Goal: Communication & Community: Answer question/provide support

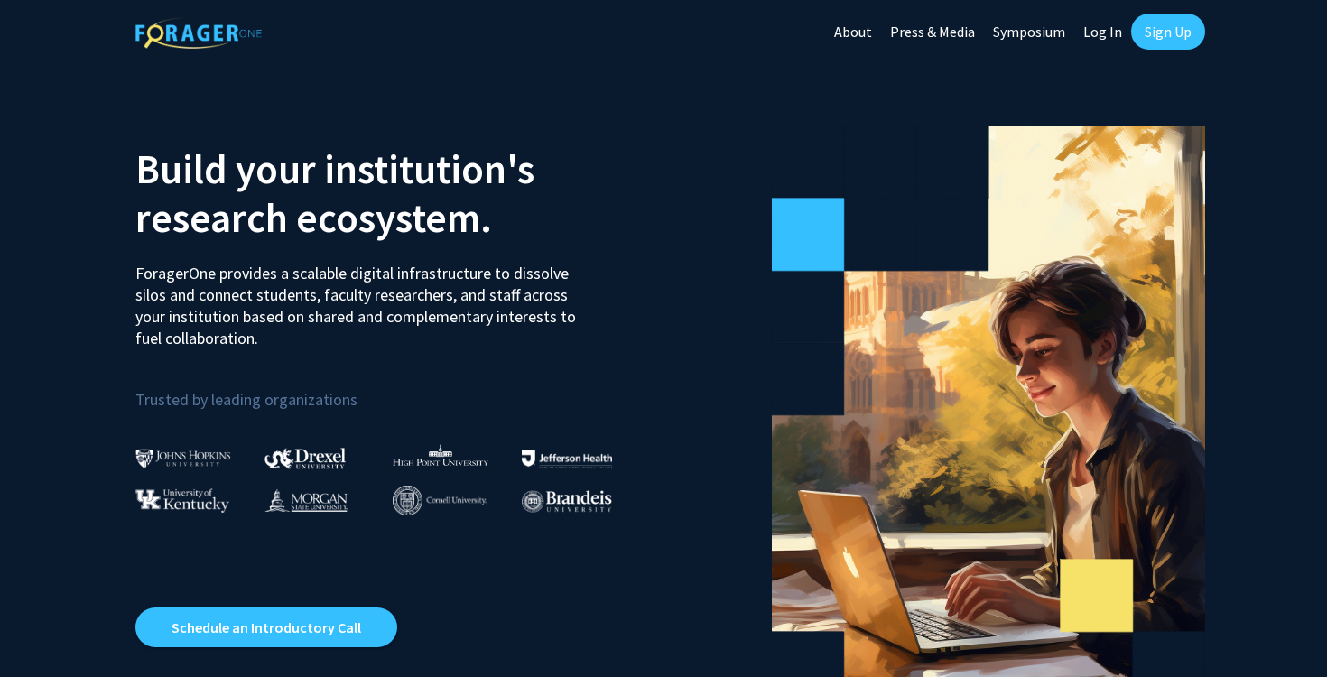
click at [1103, 39] on link "Log In" at bounding box center [1102, 31] width 57 height 63
select select
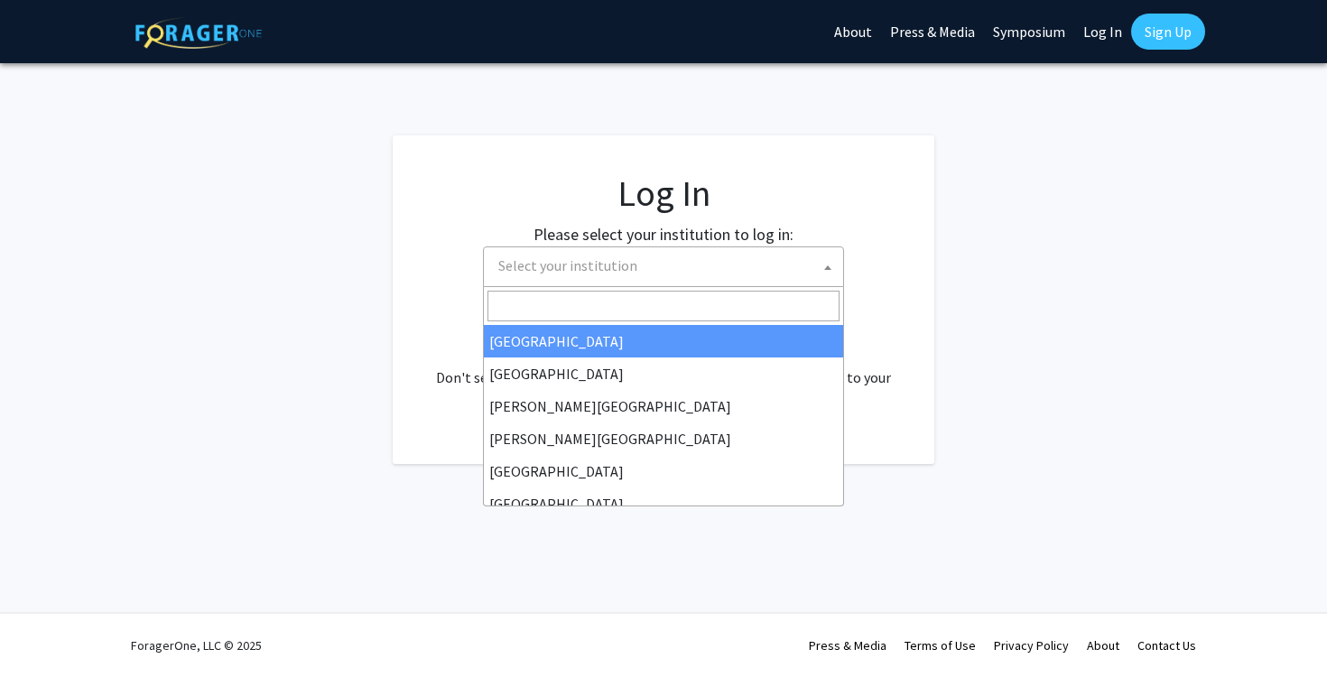
click at [730, 260] on span "Select your institution" at bounding box center [667, 265] width 352 height 37
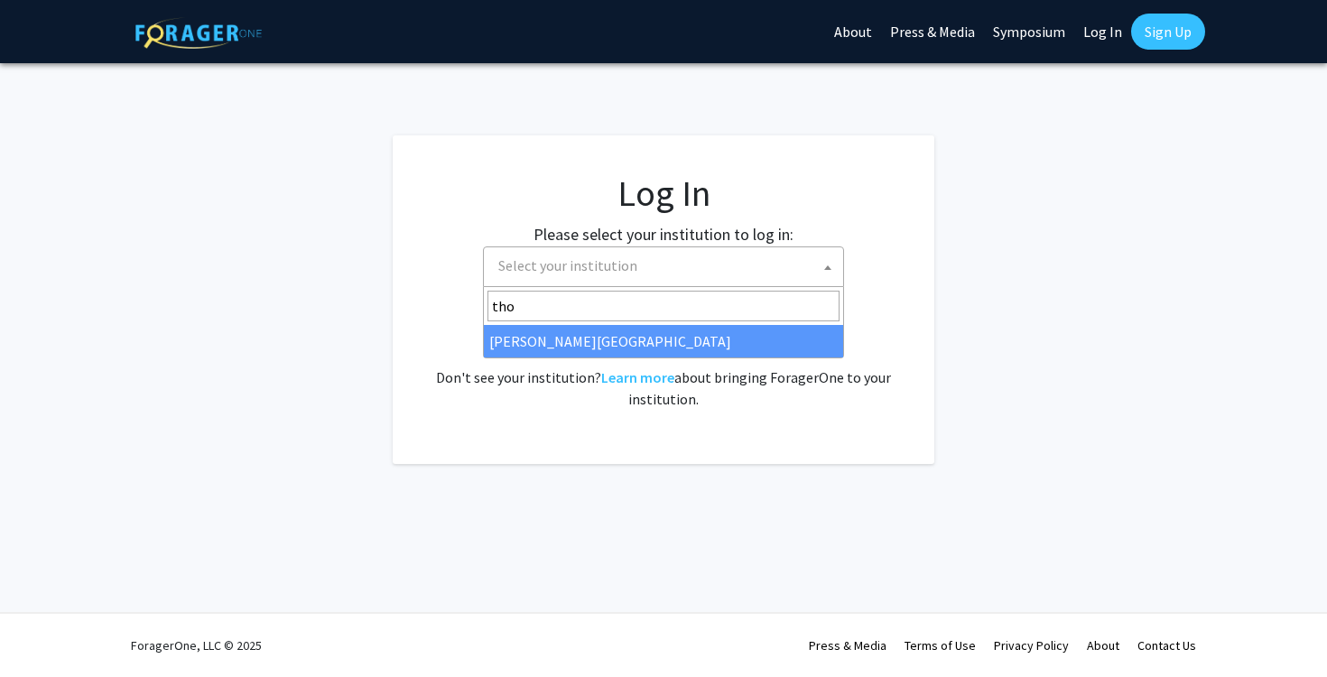
type input "tho"
click at [630, 358] on span "tho [PERSON_NAME][GEOGRAPHIC_DATA]" at bounding box center [663, 322] width 361 height 71
select select "24"
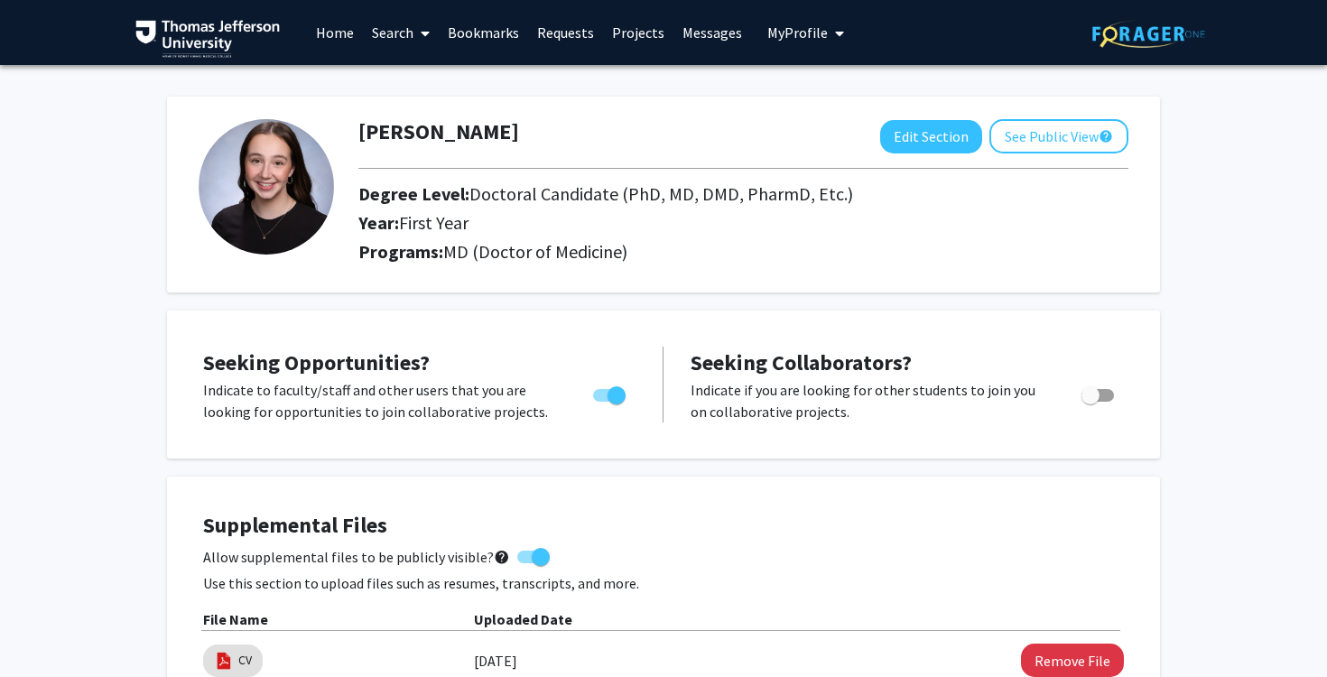
click at [688, 43] on link "Messages" at bounding box center [713, 32] width 78 height 63
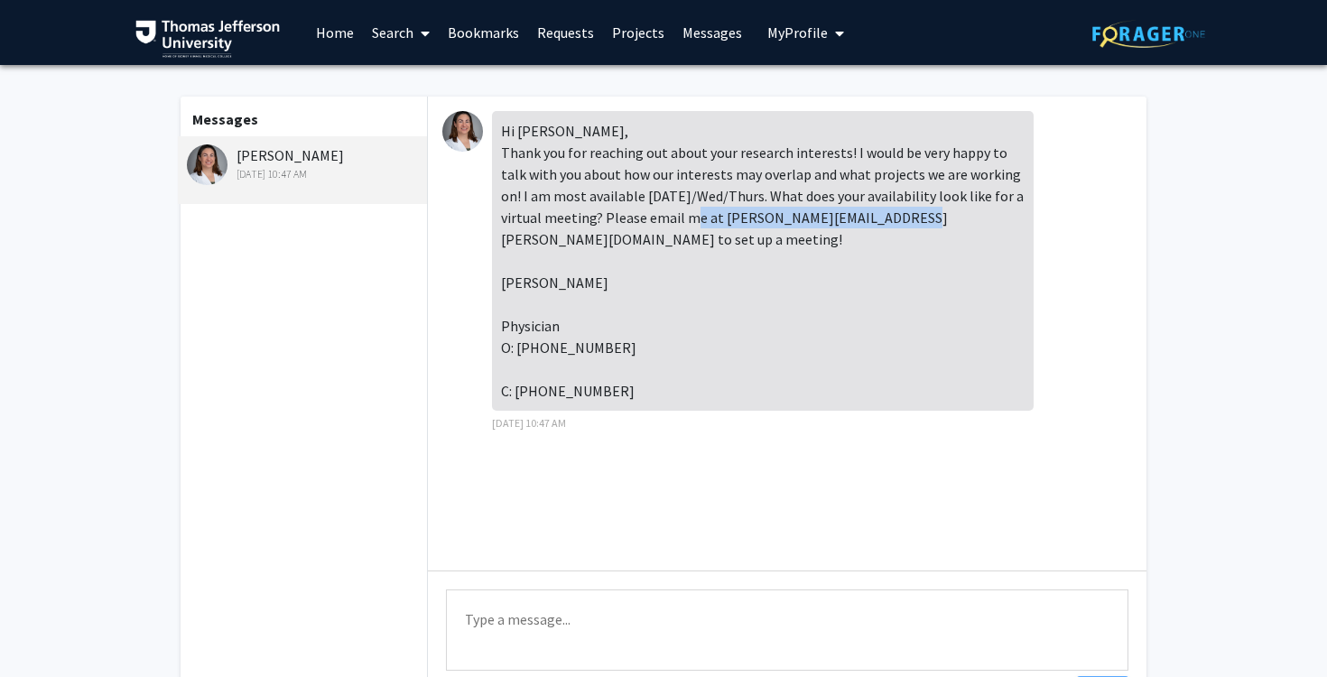
drag, startPoint x: 718, startPoint y: 223, endPoint x: 928, endPoint y: 220, distance: 210.4
click at [928, 220] on div "Hi Abigail, Thank you for reaching out about your research interests! I would b…" at bounding box center [763, 261] width 542 height 300
copy div "Elizabeth.Wright-Jin@nemours.org"
